Goal: Navigation & Orientation: Find specific page/section

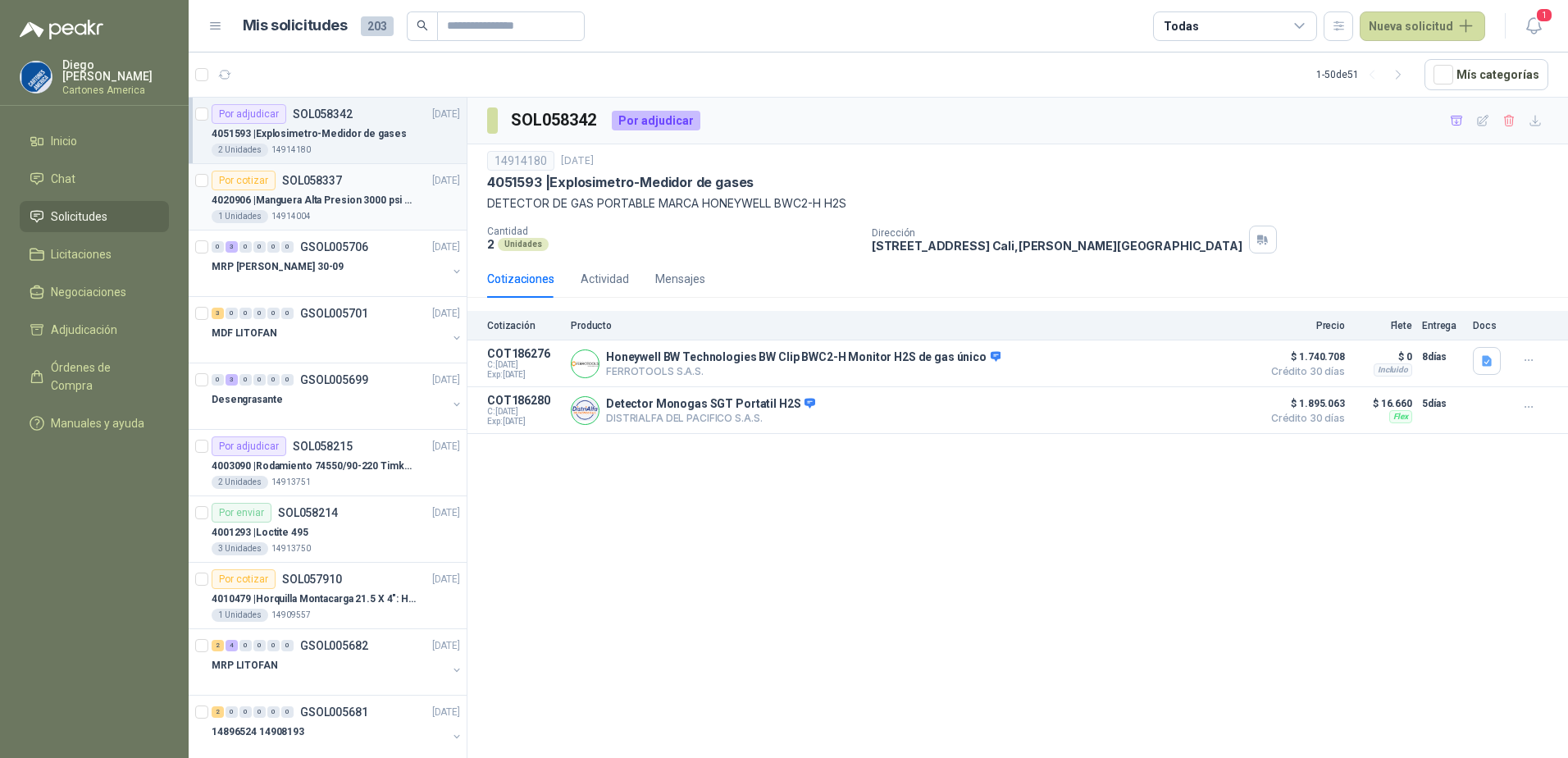
click at [334, 200] on p "4020906 | Manguera Alta Presion 3000 psi De 1-1/4"" at bounding box center [314, 200] width 205 height 15
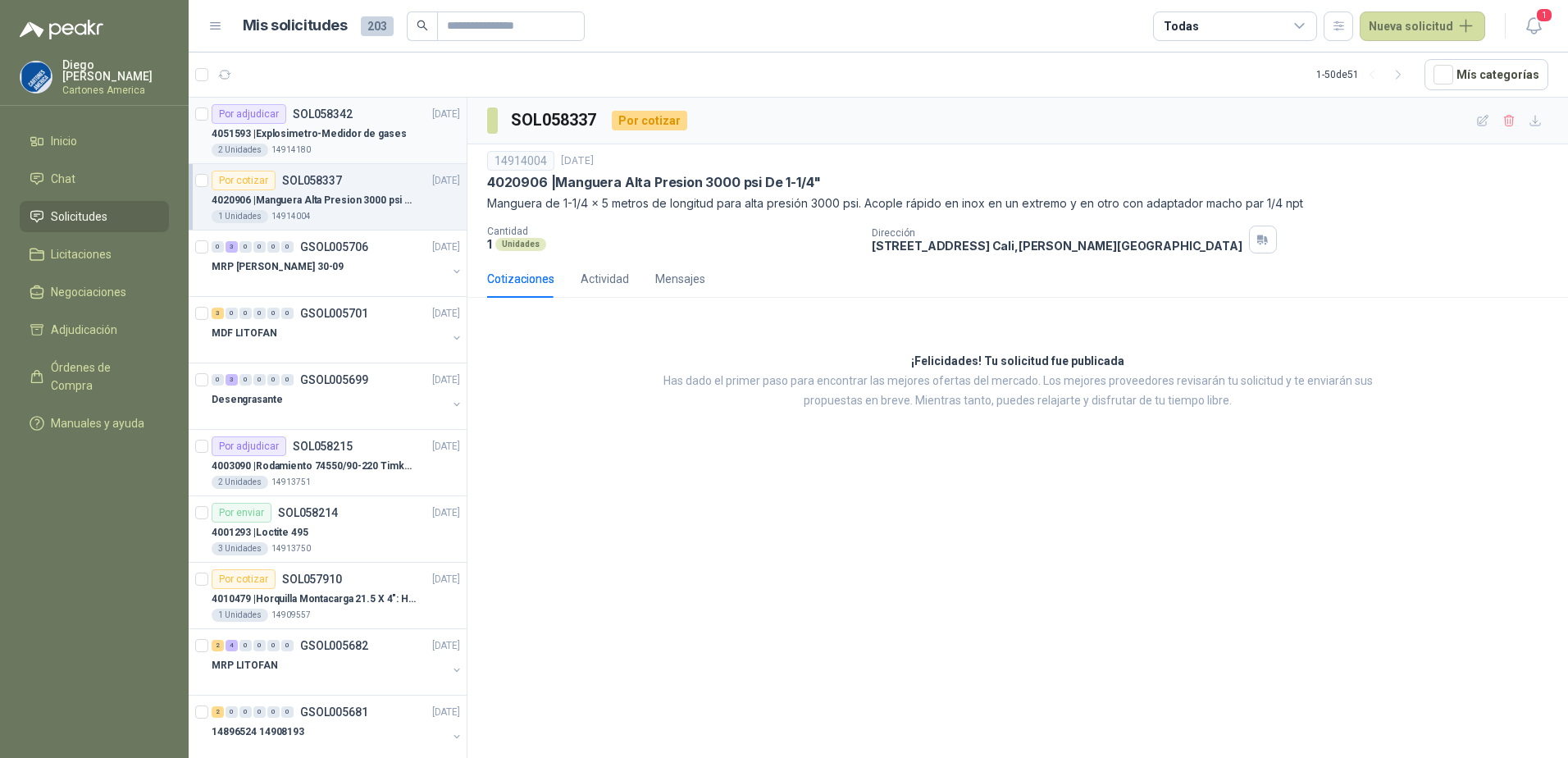
click at [351, 141] on p "4051593 | Explosimetro-Medidor de gases" at bounding box center [309, 134] width 195 height 15
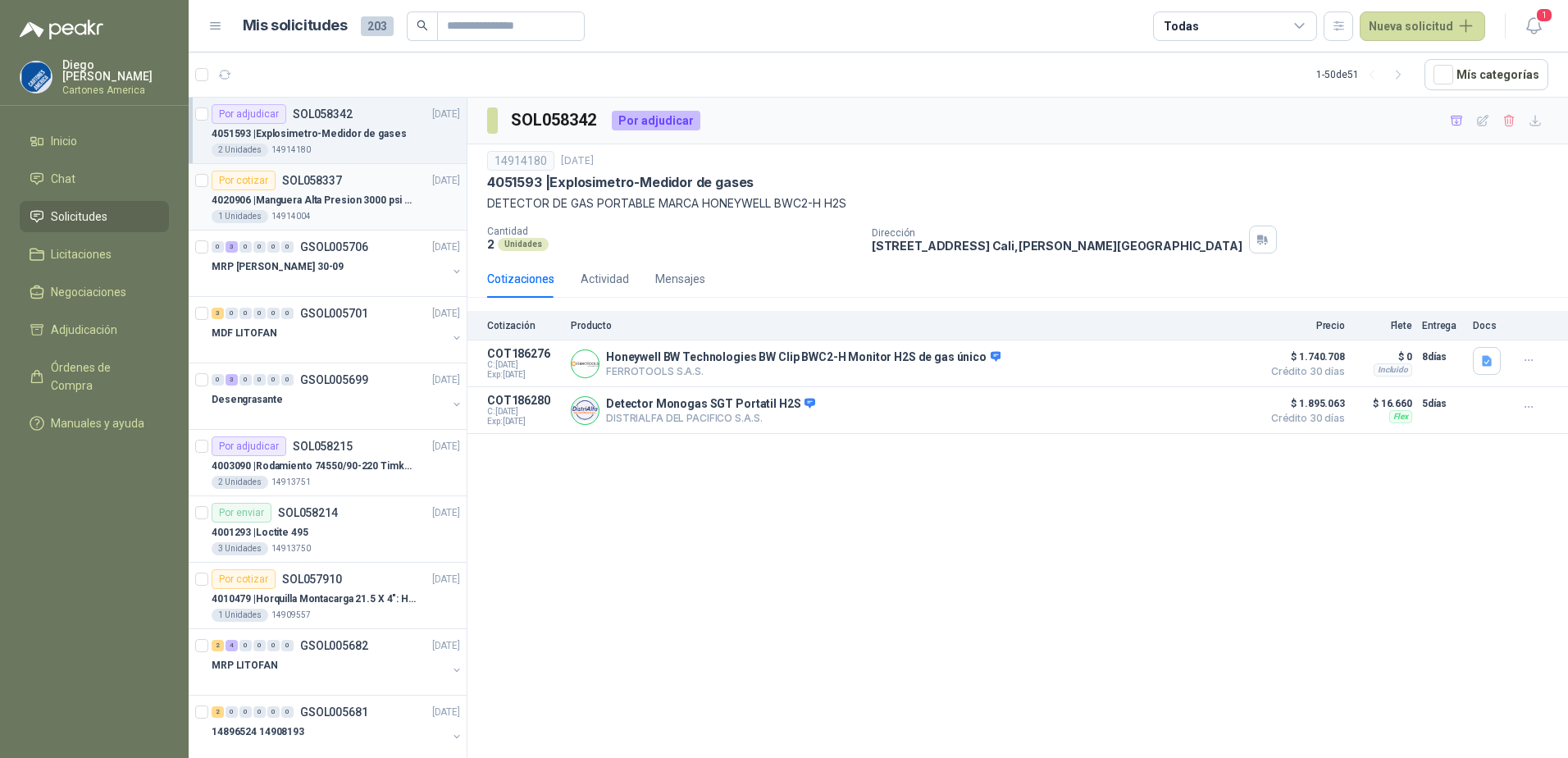
click at [325, 192] on div "4020906 | Manguera Alta Presion 3000 psi De 1-1/4"" at bounding box center [335, 200] width 248 height 20
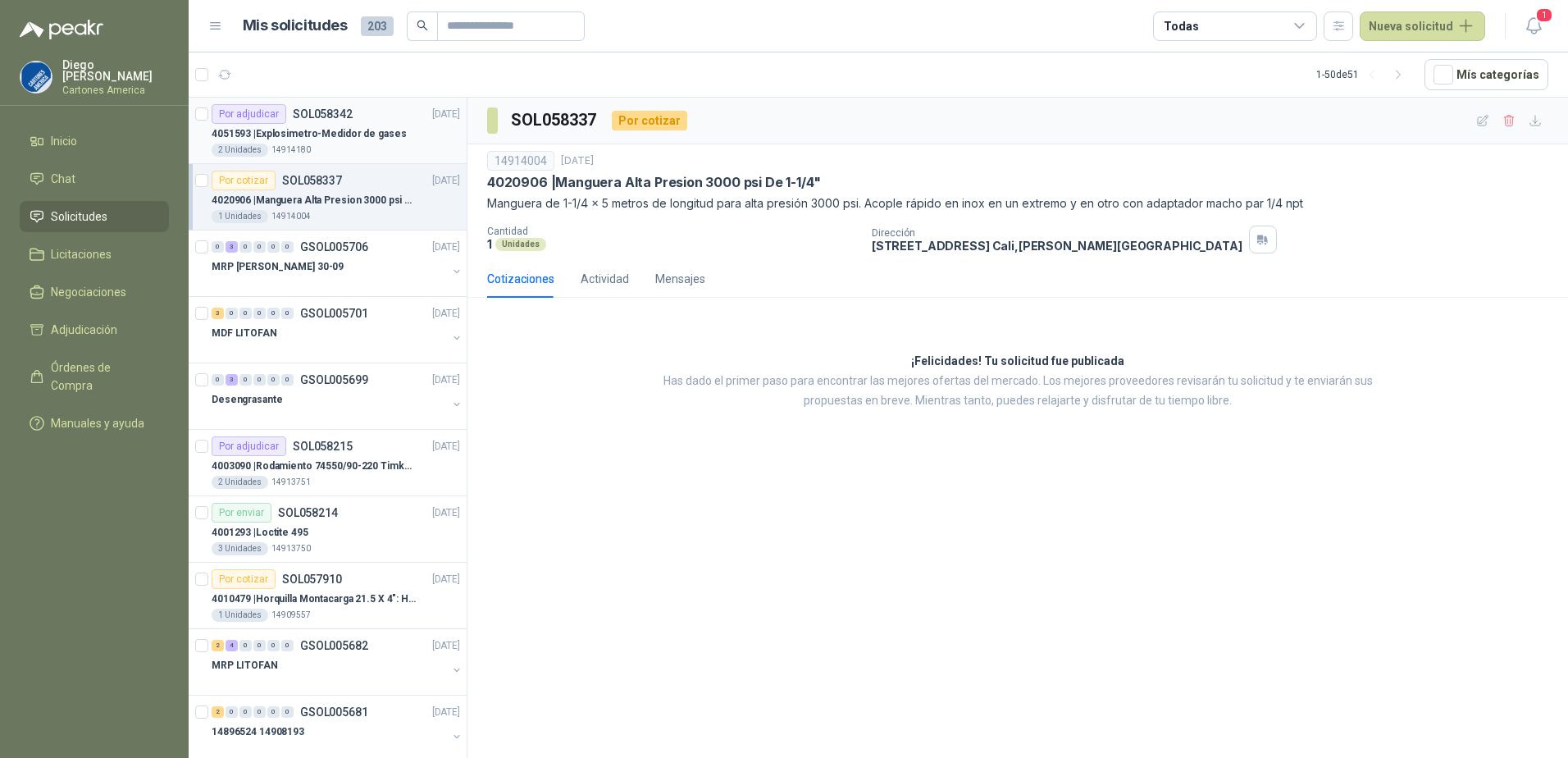
click at [359, 144] on div "2 Unidades 14914180" at bounding box center [335, 150] width 248 height 13
